Goal: Check status: Check status

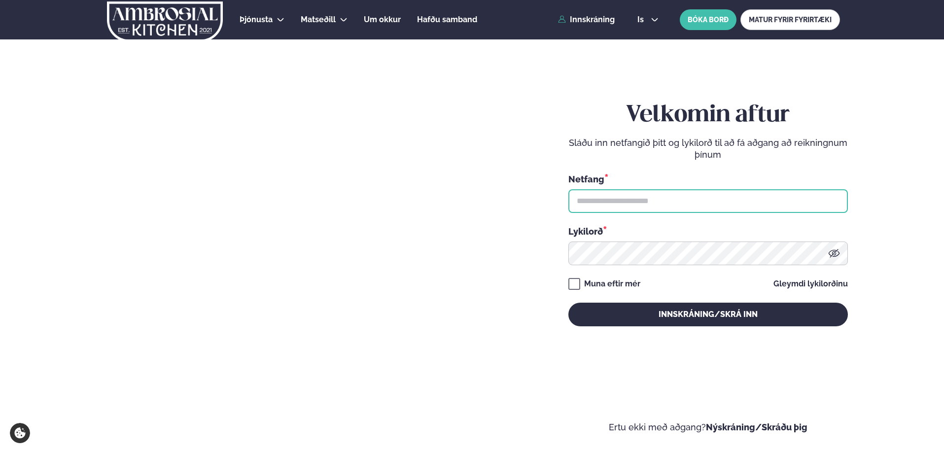
click at [658, 205] on input "text" at bounding box center [707, 201] width 279 height 24
type input "**********"
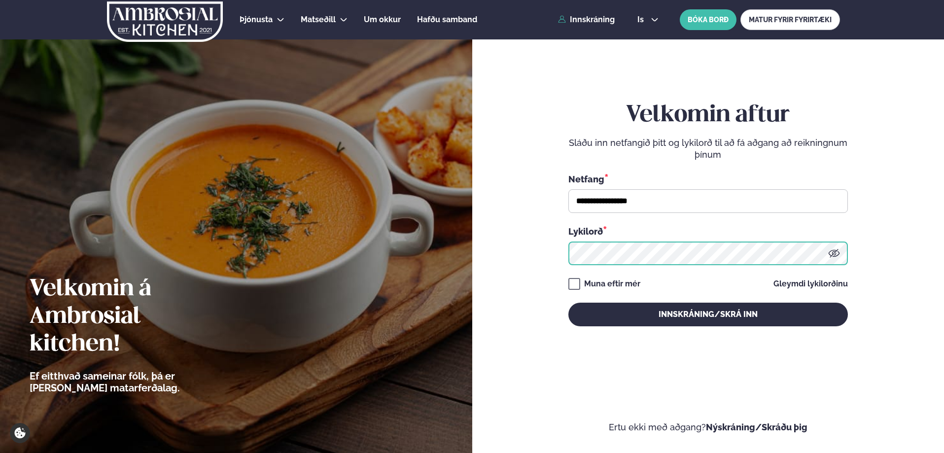
click at [568, 303] on button "Innskráning/Skrá inn" at bounding box center [707, 315] width 279 height 24
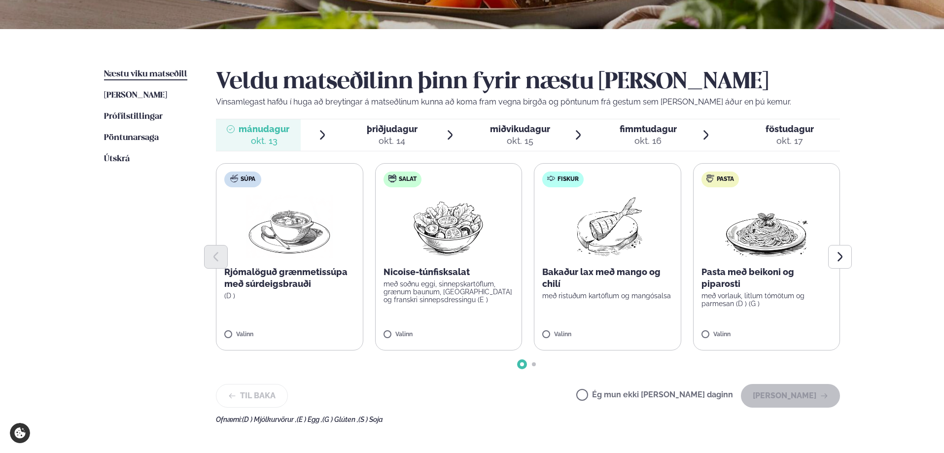
scroll to position [197, 0]
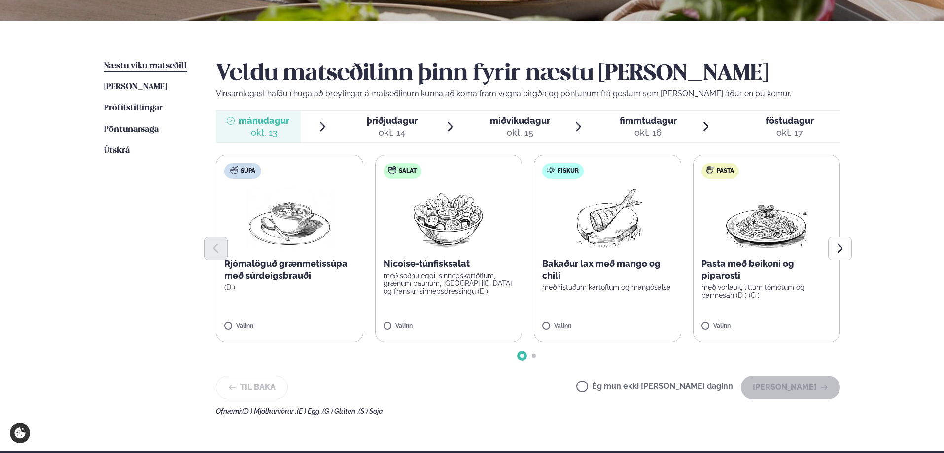
click at [390, 124] on span "þriðjudagur" at bounding box center [392, 120] width 51 height 10
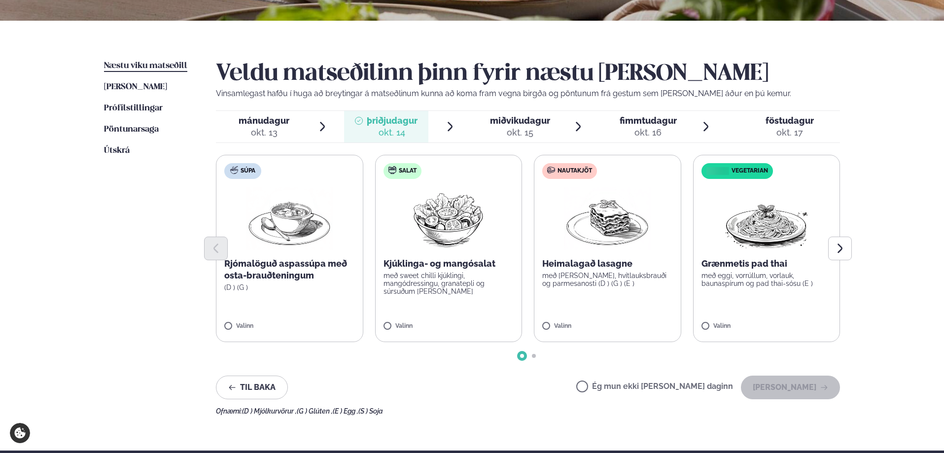
click at [527, 125] on span "miðvikudagur" at bounding box center [520, 120] width 60 height 10
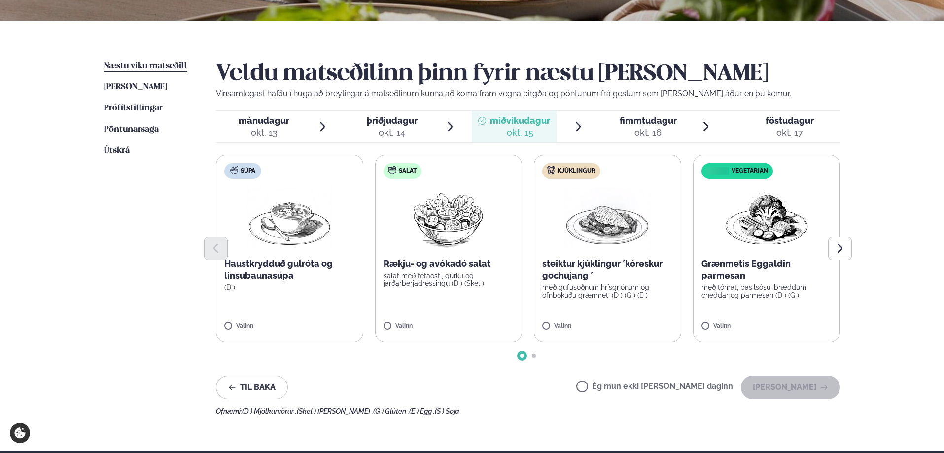
click at [655, 123] on span "fimmtudagur" at bounding box center [648, 120] width 57 height 10
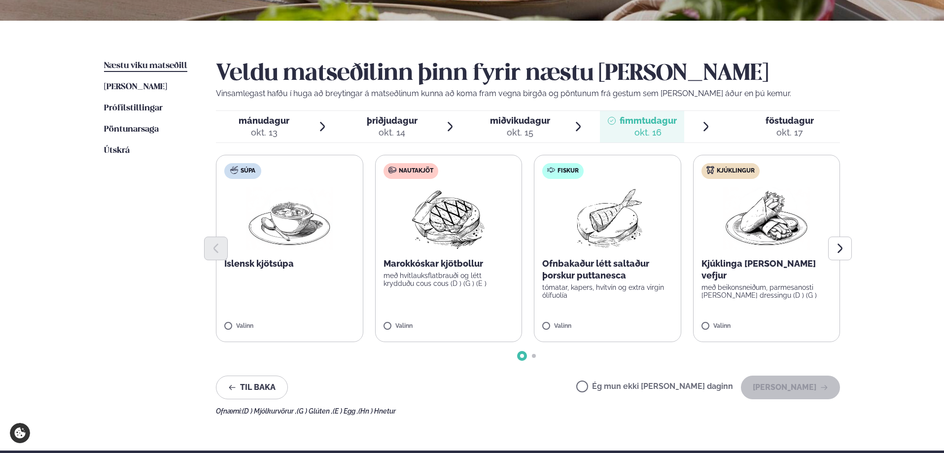
click at [774, 122] on span "föstudagur" at bounding box center [789, 120] width 48 height 10
